Goal: Information Seeking & Learning: Learn about a topic

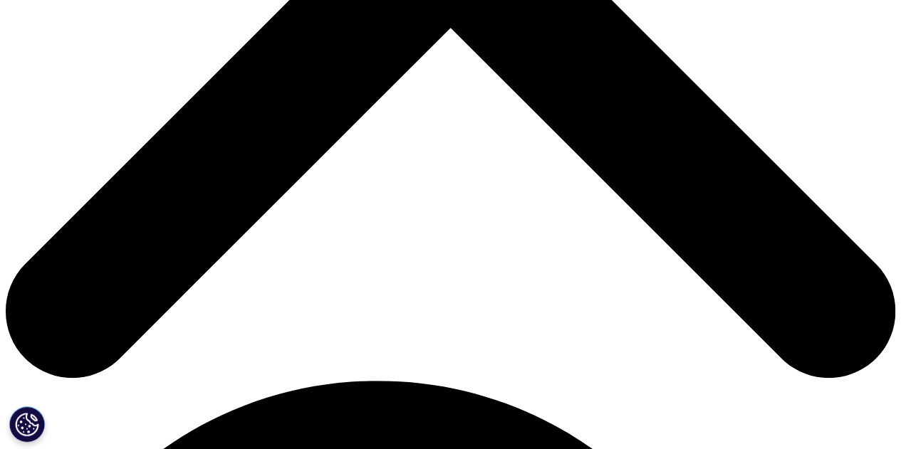
scroll to position [531, 0]
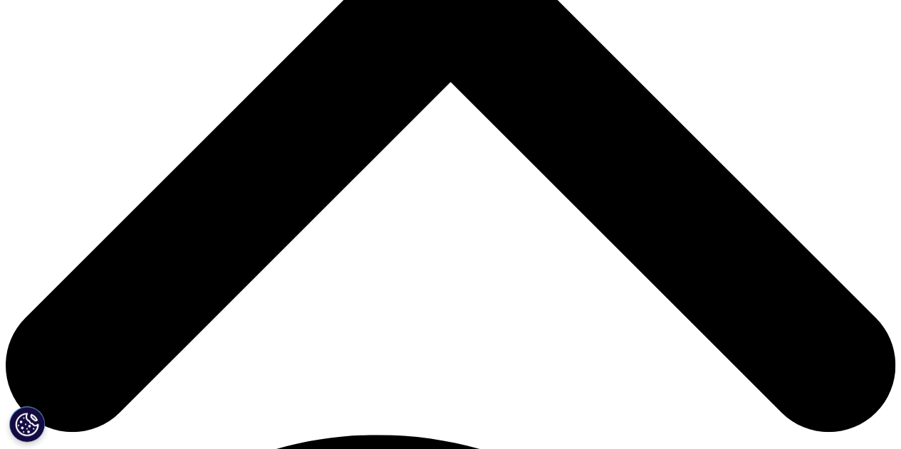
scroll to position [477, 0]
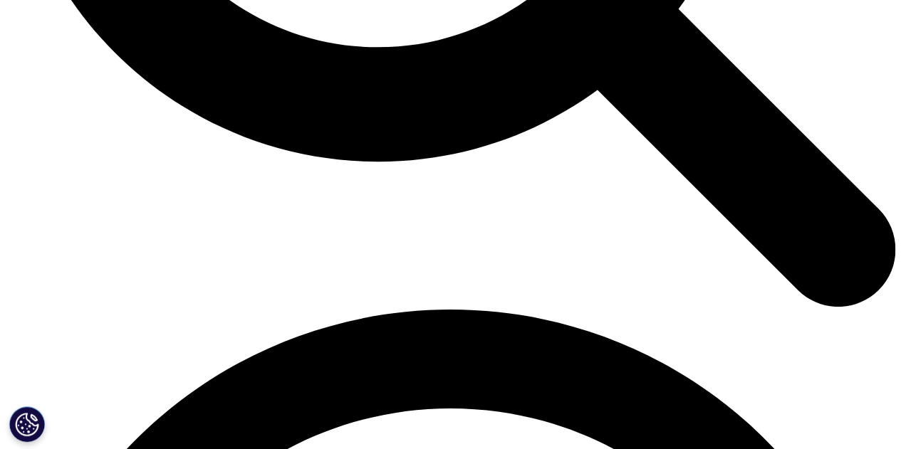
scroll to position [1504, 0]
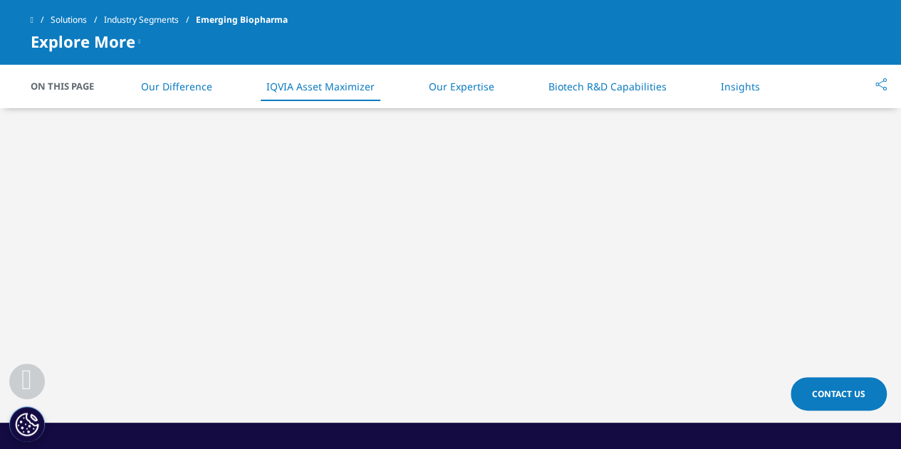
click at [444, 86] on link "Our Expertise" at bounding box center [462, 87] width 66 height 14
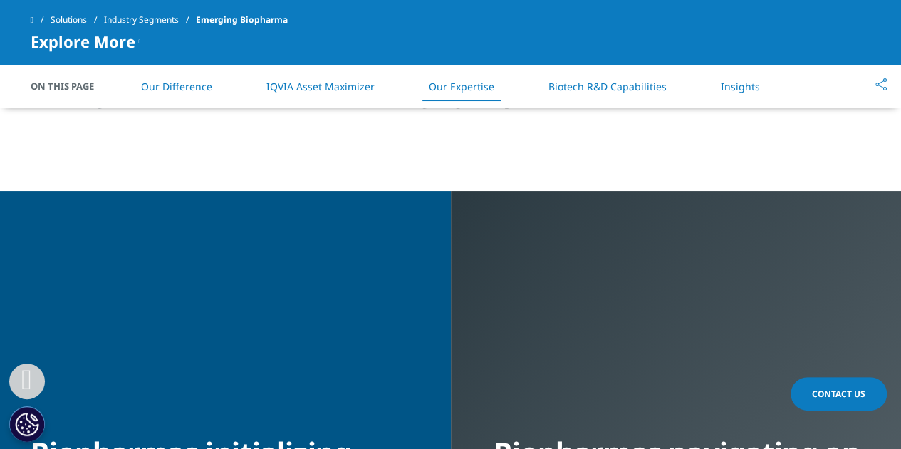
click at [591, 80] on link "Biotech R&D Capabilities" at bounding box center [607, 87] width 118 height 14
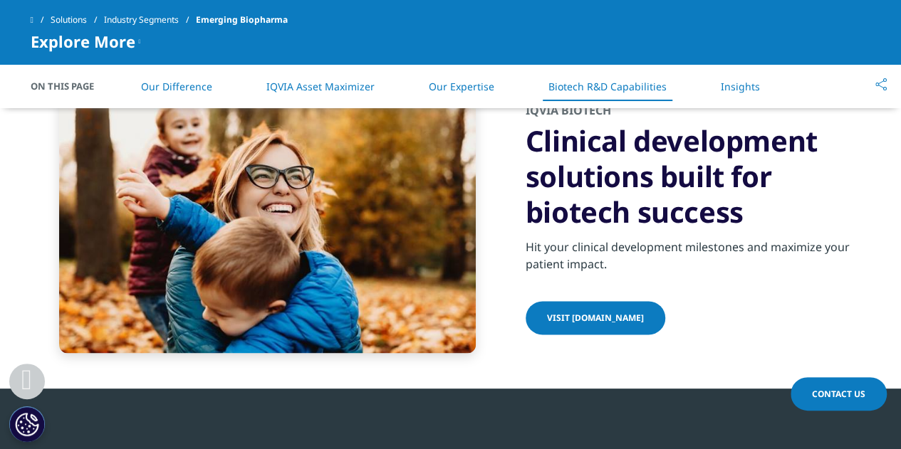
scroll to position [3578, 0]
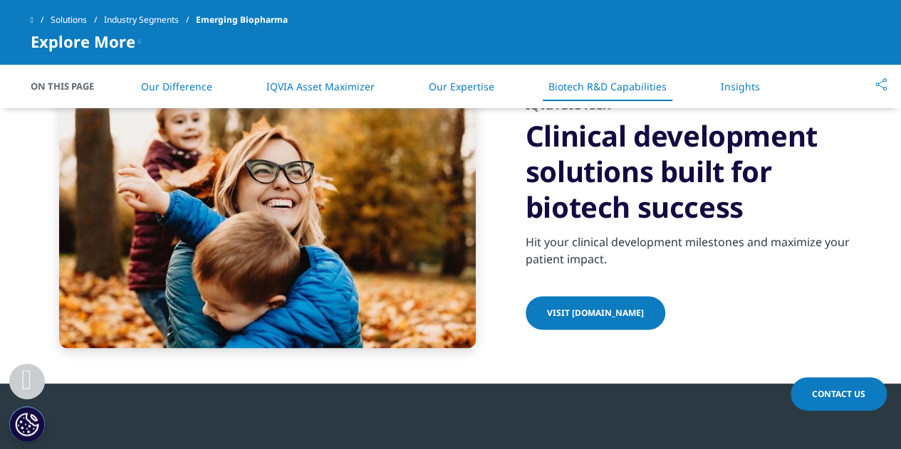
click at [606, 321] on link "Visit iqviabiotech.com" at bounding box center [596, 312] width 140 height 33
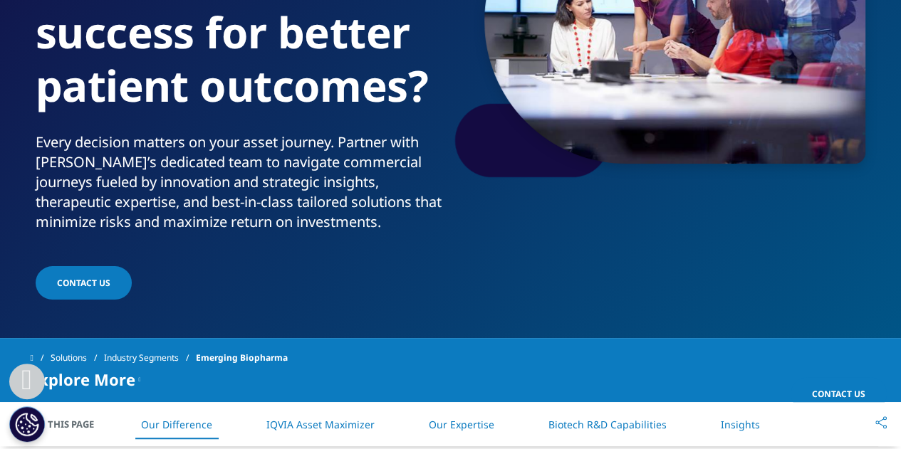
scroll to position [218, 0]
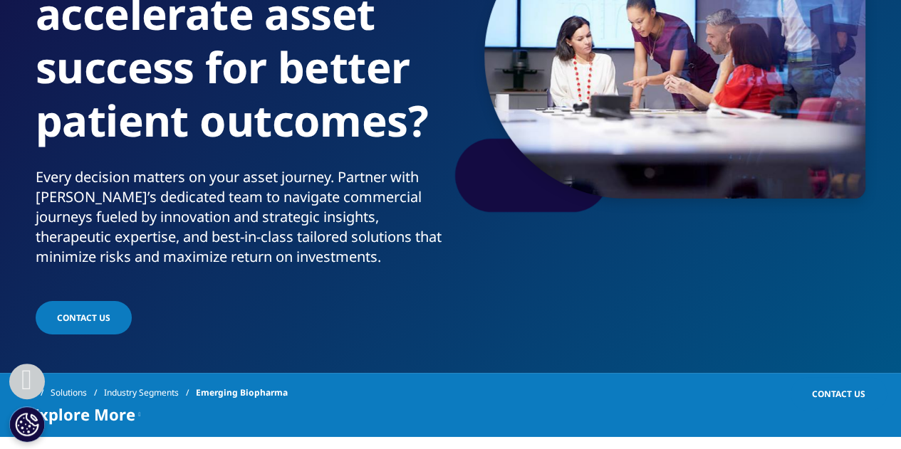
click at [900, 38] on section "Emerging Biopharma Ready to accelerate asset success for better patient outcome…" at bounding box center [450, 77] width 901 height 591
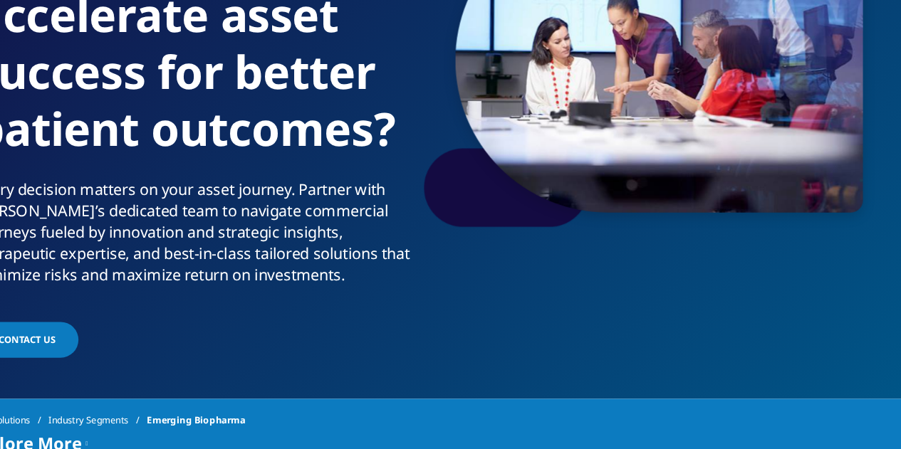
scroll to position [0, 0]
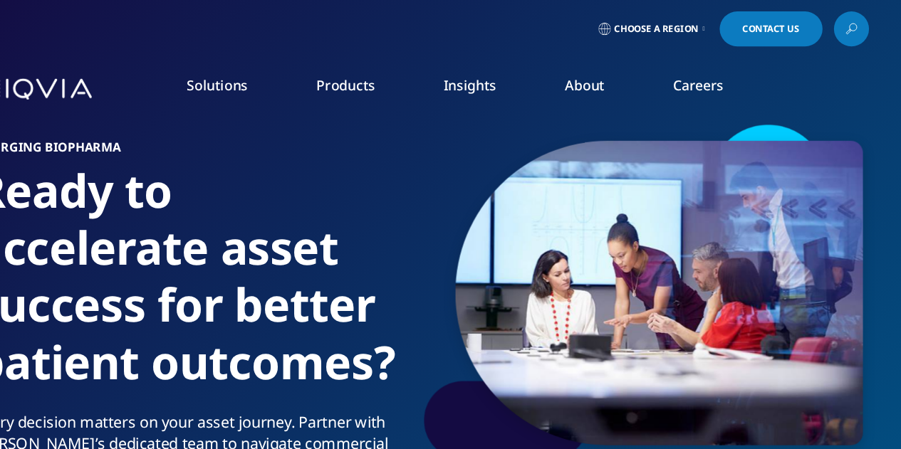
click at [98, 89] on img at bounding box center [88, 83] width 114 height 21
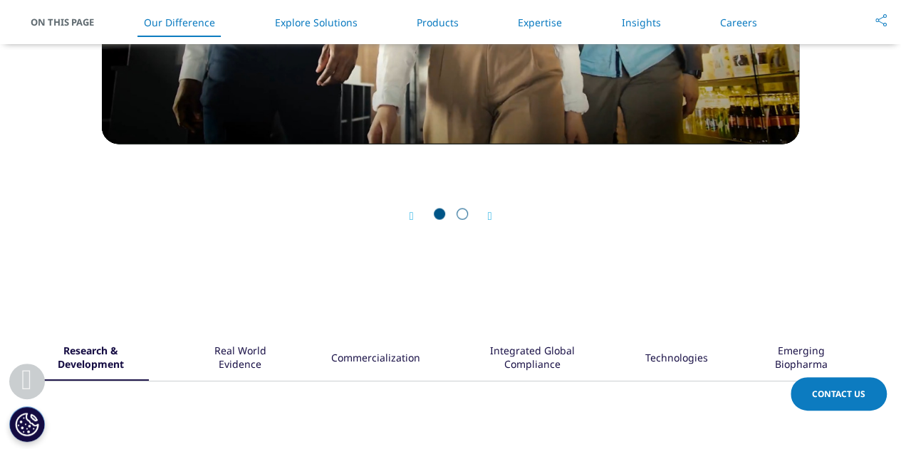
scroll to position [1680, 0]
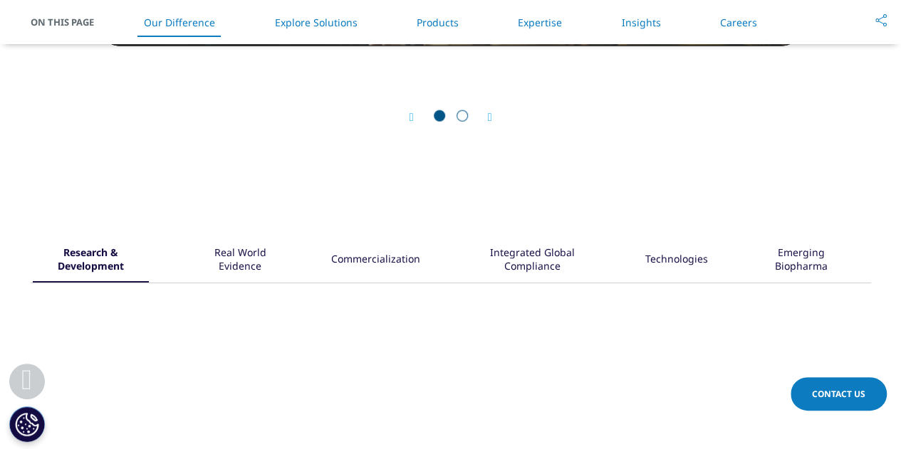
click at [794, 248] on div "Emerging Biopharma" at bounding box center [801, 261] width 97 height 44
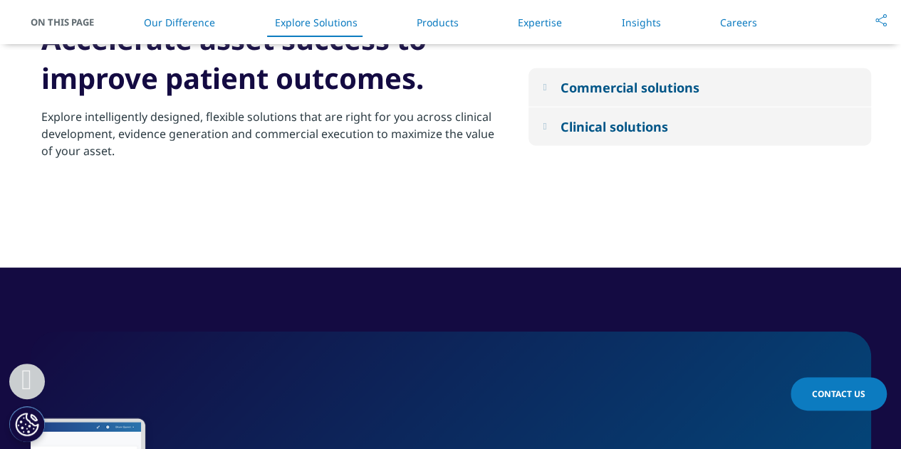
scroll to position [2038, 0]
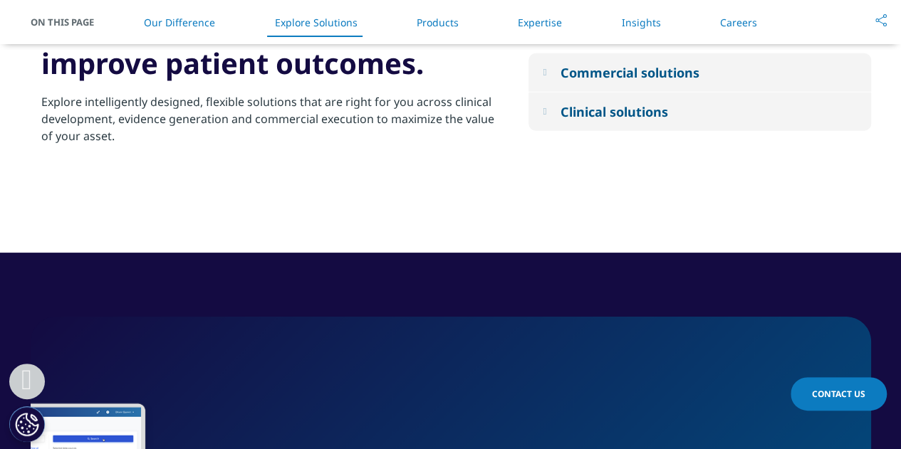
click at [546, 113] on em at bounding box center [545, 111] width 4 height 9
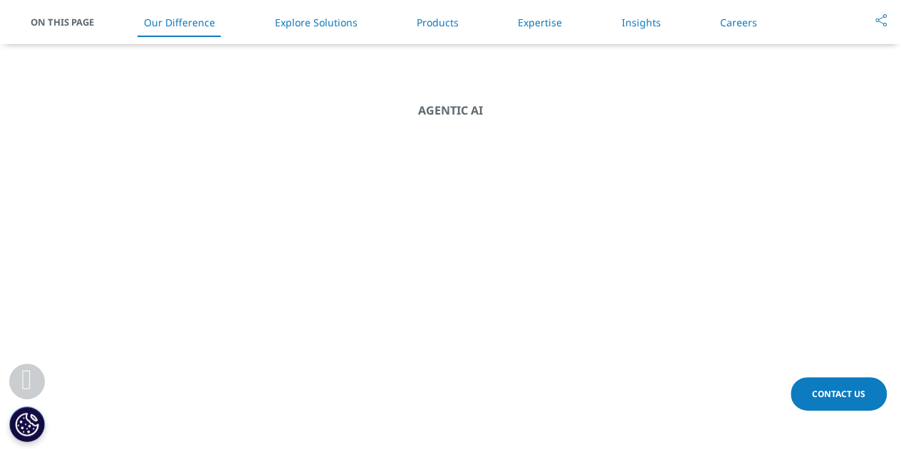
scroll to position [699, 0]
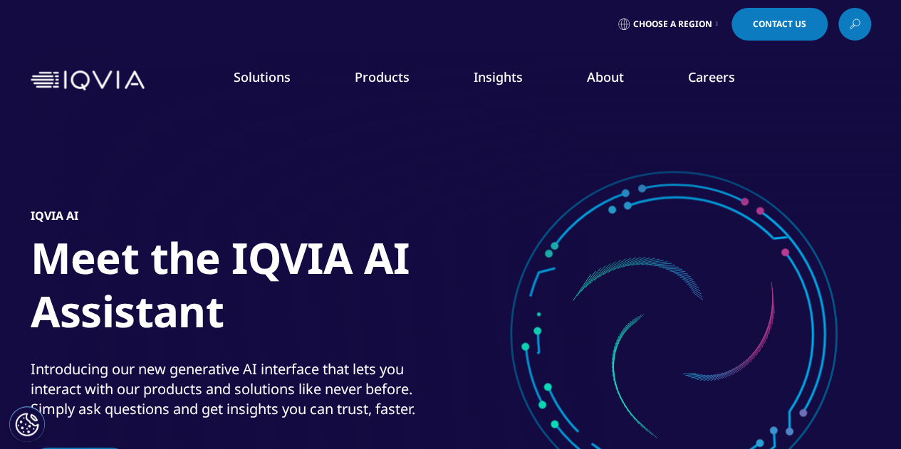
scroll to position [3, 0]
